Goal: Task Accomplishment & Management: Manage account settings

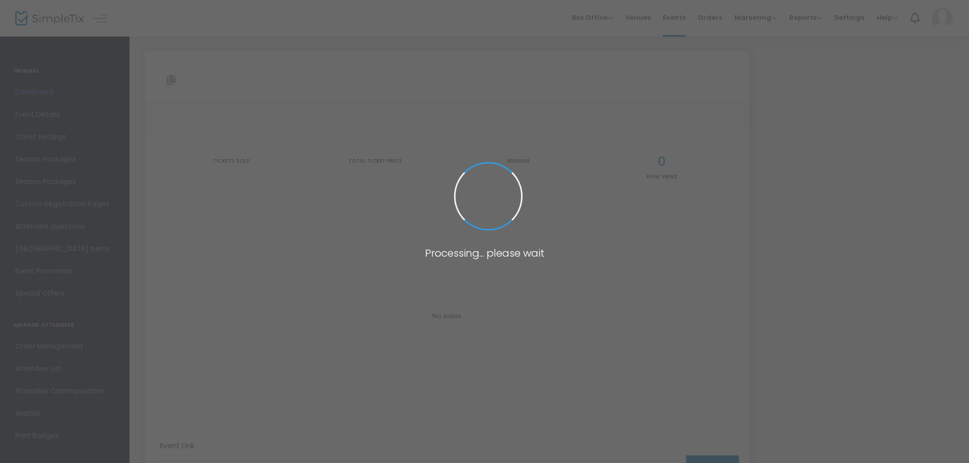
type input "[URL][DOMAIN_NAME]"
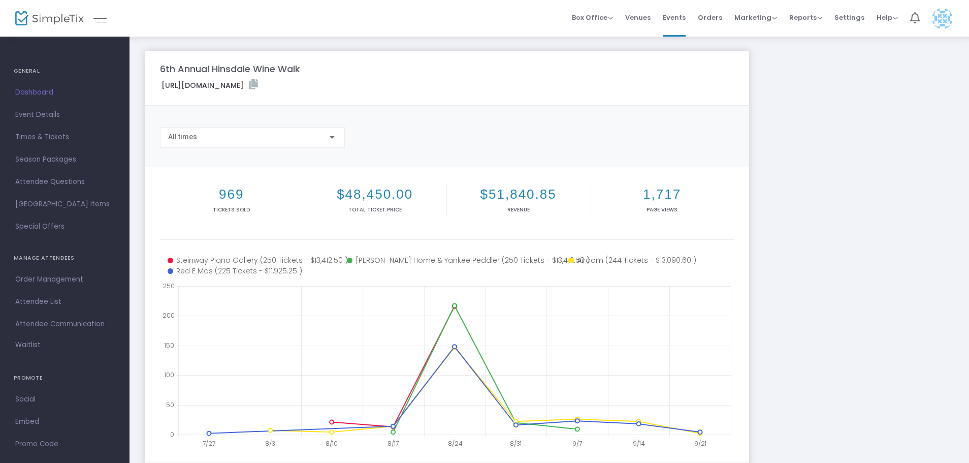
click at [233, 200] on h2 "969" at bounding box center [231, 194] width 139 height 16
click at [65, 274] on span "Order Management" at bounding box center [64, 279] width 99 height 13
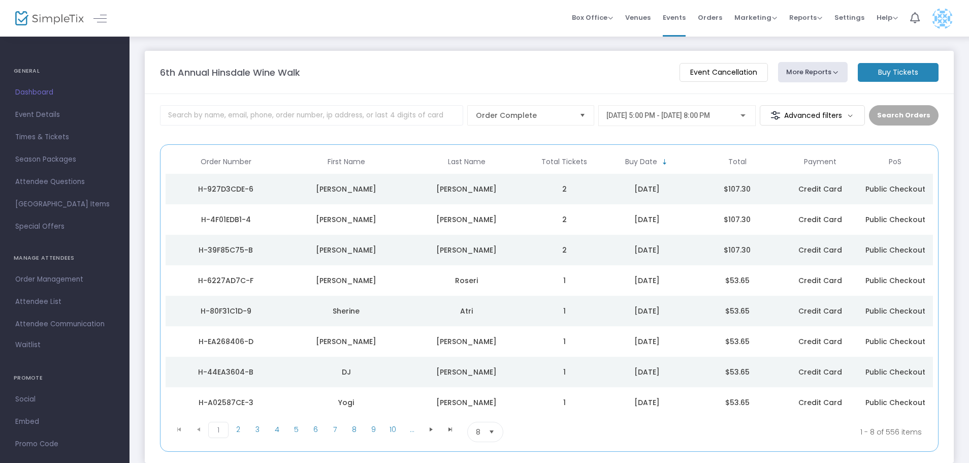
click at [346, 223] on div "Dana" at bounding box center [345, 219] width 115 height 10
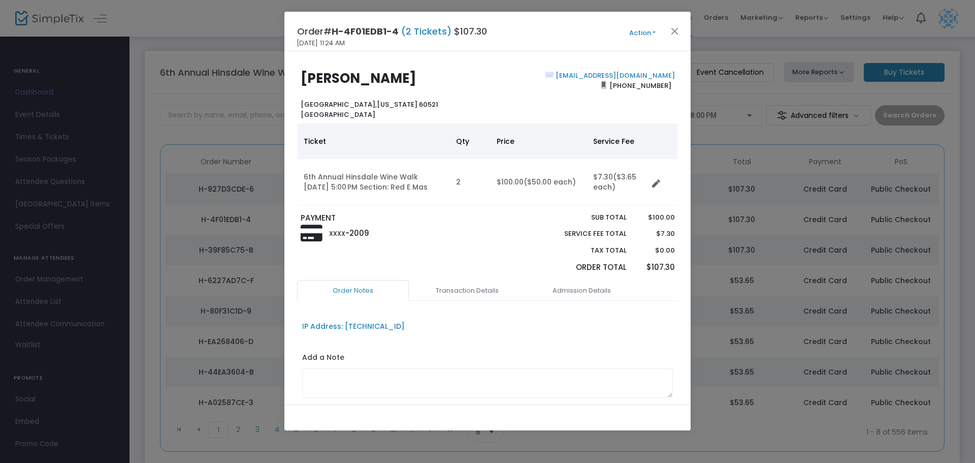
click at [219, 112] on ngb-modal-window "Order# H-4F01EDB1-4 (2 Tickets) $107.30 9/23/2025 11:24 AM Action Mark Admitted…" at bounding box center [487, 231] width 975 height 463
click at [666, 29] on button "Action" at bounding box center [642, 32] width 61 height 11
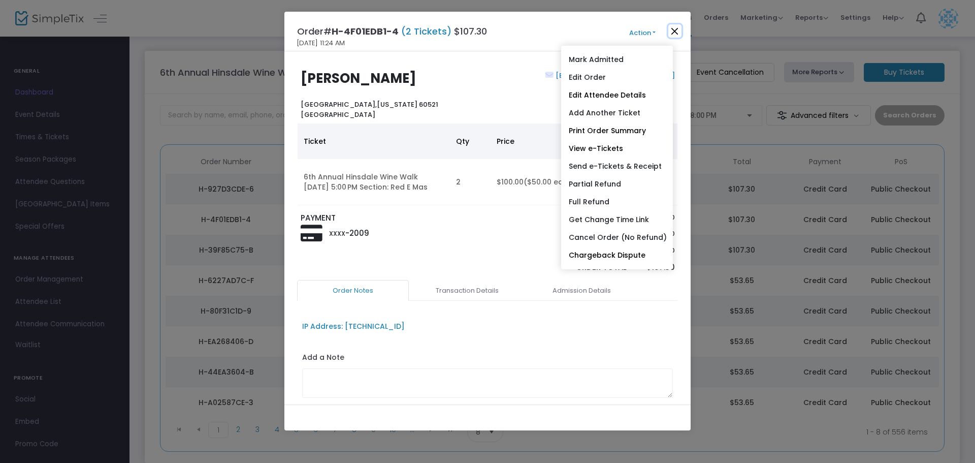
click at [674, 29] on button "Close" at bounding box center [674, 30] width 13 height 13
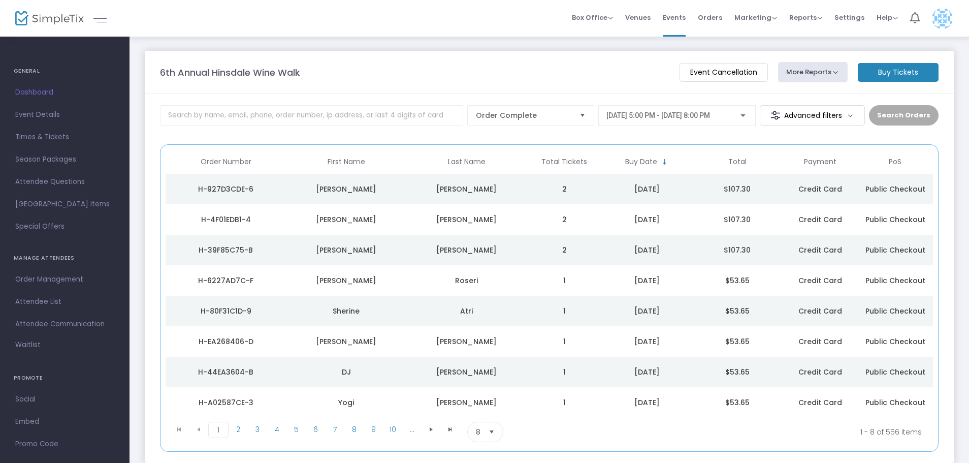
click at [340, 189] on div "Kim" at bounding box center [345, 189] width 115 height 10
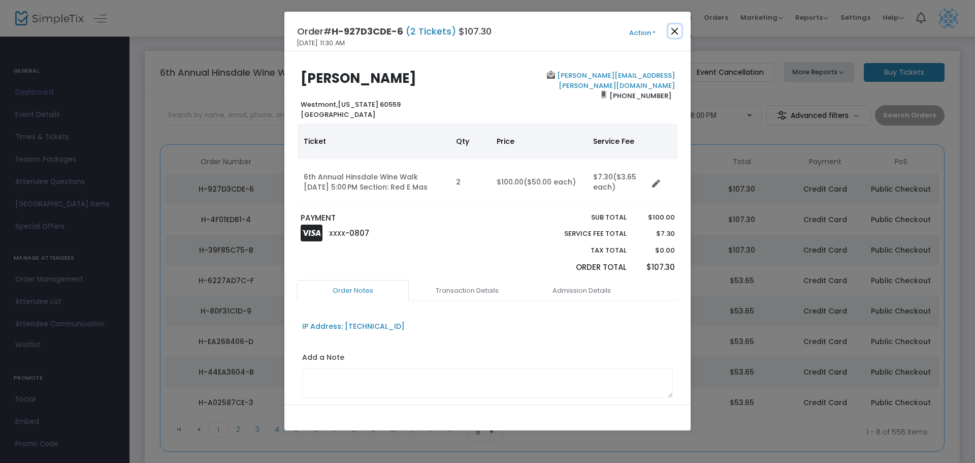
click at [677, 31] on button "Close" at bounding box center [674, 30] width 13 height 13
